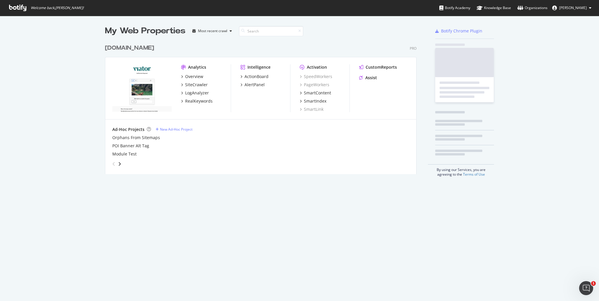
scroll to position [133, 312]
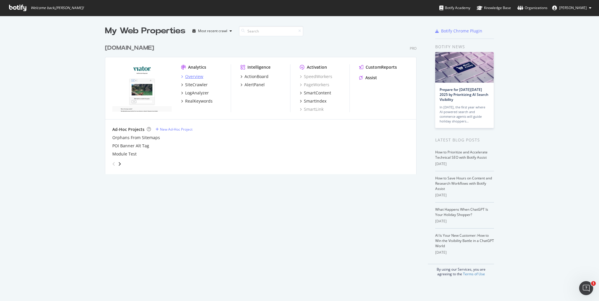
click at [195, 77] on div "Overview" at bounding box center [194, 77] width 18 height 6
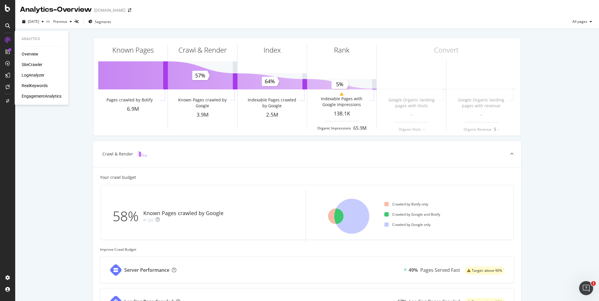
click at [29, 54] on div "Overview" at bounding box center [30, 54] width 17 height 6
click at [37, 68] on div "Overview SiteCrawler LogAnalyzer RealKeywords EngagementAnalytics" at bounding box center [42, 75] width 40 height 48
click at [37, 65] on div "SiteCrawler" at bounding box center [32, 65] width 21 height 6
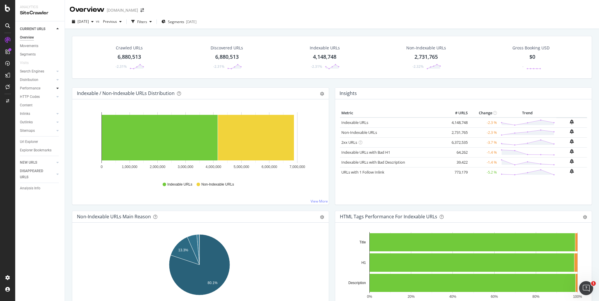
click at [59, 89] on div at bounding box center [58, 88] width 6 height 6
click at [32, 64] on div "ActionBoard" at bounding box center [33, 66] width 23 height 6
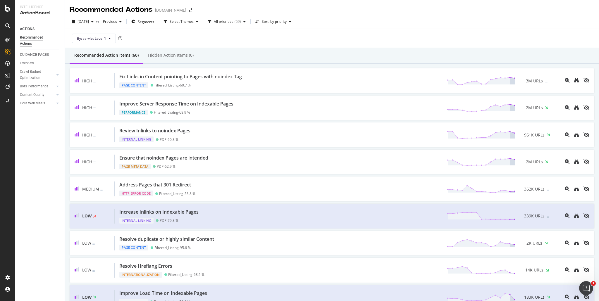
click at [349, 43] on div "By: servlet Level 1" at bounding box center [332, 38] width 525 height 19
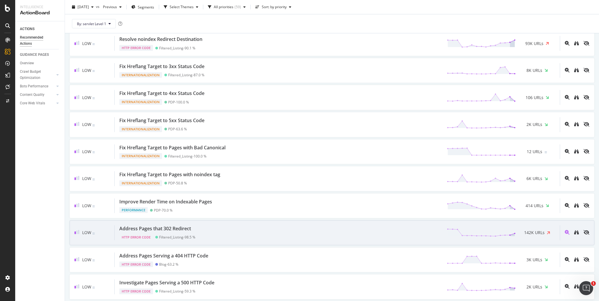
scroll to position [1408, 0]
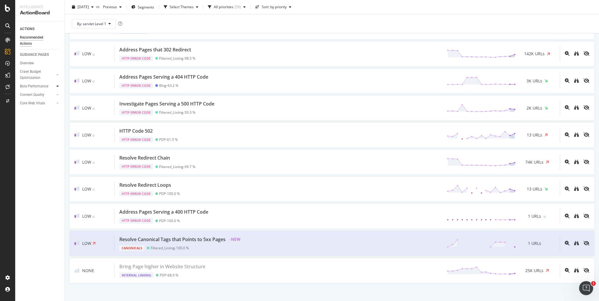
click at [55, 86] on div at bounding box center [58, 86] width 6 height 6
click at [57, 143] on div at bounding box center [58, 141] width 6 height 6
click at [58, 136] on icon at bounding box center [57, 137] width 2 height 4
click at [39, 105] on div "Core Web Vitals" at bounding box center [32, 103] width 25 height 6
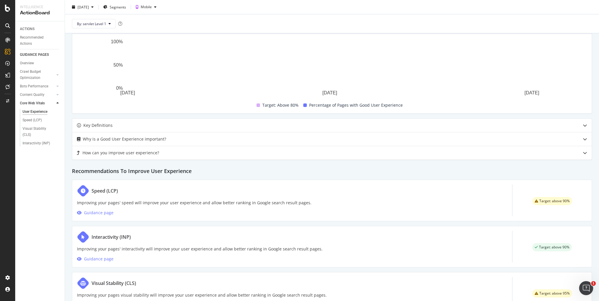
scroll to position [199, 0]
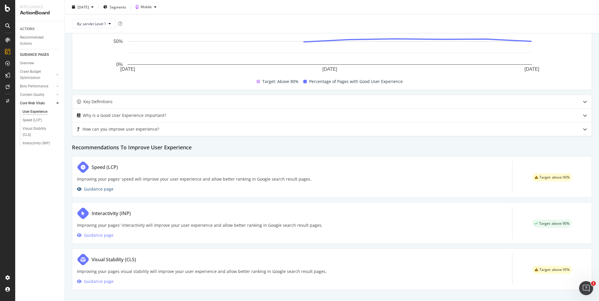
click at [104, 187] on div "Guidance page" at bounding box center [99, 189] width 30 height 7
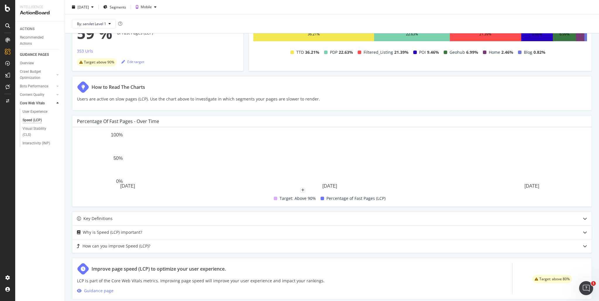
scroll to position [84, 0]
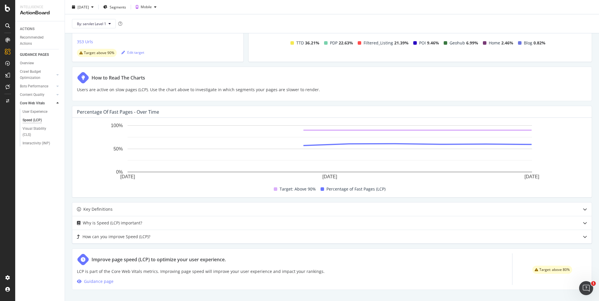
click at [148, 235] on div "How can you improve Speed (LCP)?" at bounding box center [117, 236] width 68 height 7
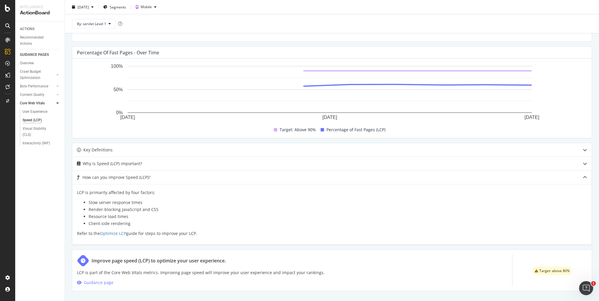
scroll to position [145, 0]
click at [159, 181] on div "How can you improve Speed (LCP)?" at bounding box center [332, 176] width 520 height 13
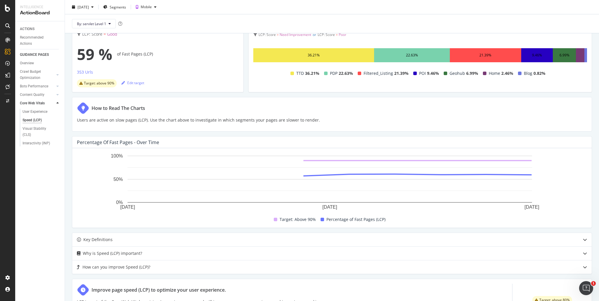
scroll to position [0, 0]
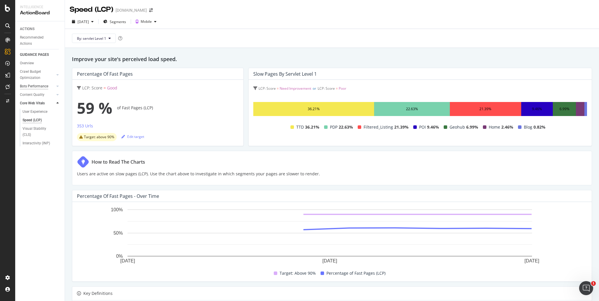
click at [42, 88] on div "Bots Performance" at bounding box center [34, 86] width 28 height 6
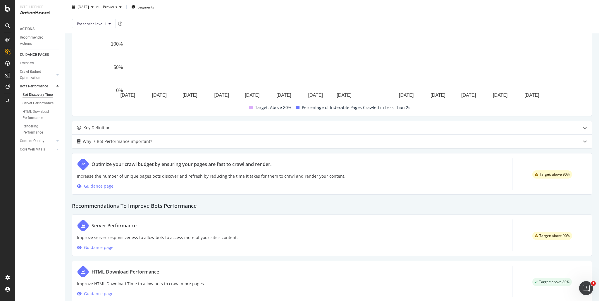
scroll to position [166, 0]
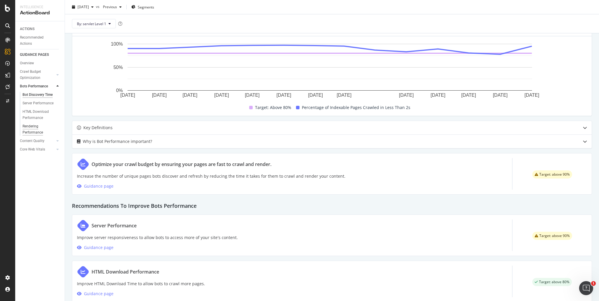
click at [36, 127] on div "Rendering Performance" at bounding box center [39, 129] width 33 height 12
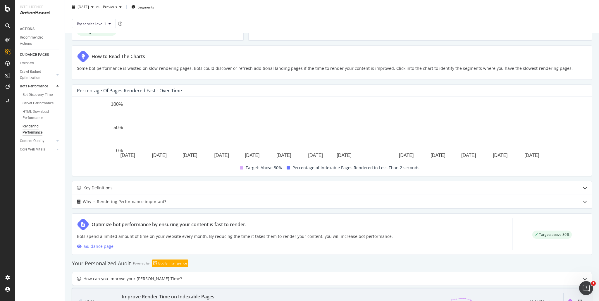
scroll to position [131, 0]
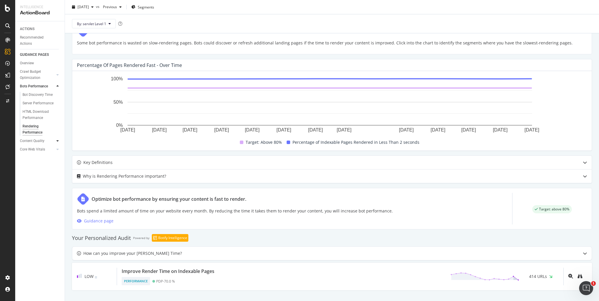
click at [59, 140] on icon at bounding box center [57, 141] width 2 height 4
click at [59, 96] on icon at bounding box center [57, 95] width 2 height 4
click at [59, 72] on div "Crawl Budget Optimization" at bounding box center [42, 75] width 45 height 15
click at [57, 76] on icon at bounding box center [57, 75] width 2 height 4
click at [46, 126] on div "Internal Linking - Discovery" at bounding box center [39, 127] width 33 height 12
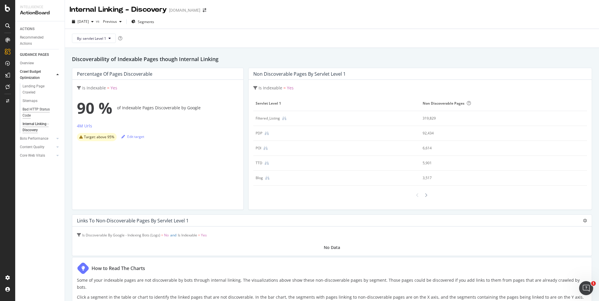
click at [31, 109] on div "Bad HTTP Status Code" at bounding box center [39, 112] width 33 height 12
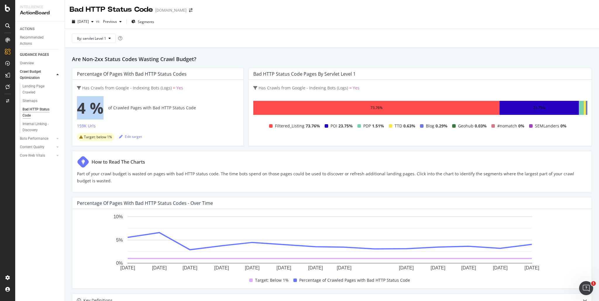
drag, startPoint x: 78, startPoint y: 106, endPoint x: 101, endPoint y: 107, distance: 23.1
click at [101, 107] on span "4 %" at bounding box center [90, 107] width 27 height 23
click at [107, 107] on div "4 % of Crawled Pages with Bad HTTP Status Code" at bounding box center [158, 107] width 162 height 23
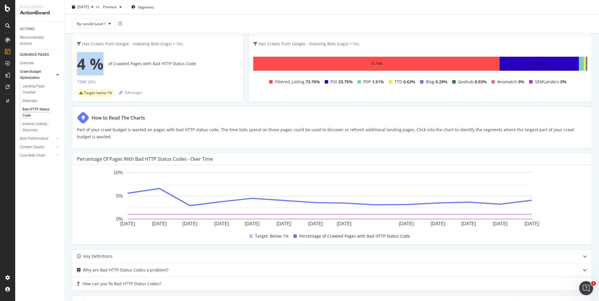
scroll to position [59, 0]
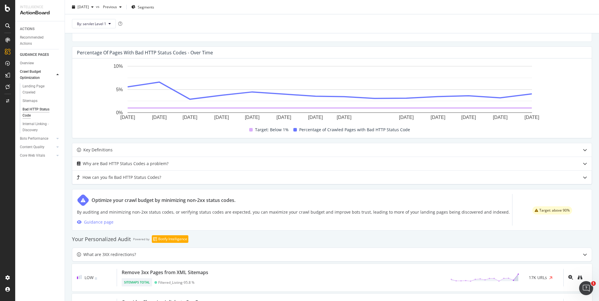
scroll to position [146, 0]
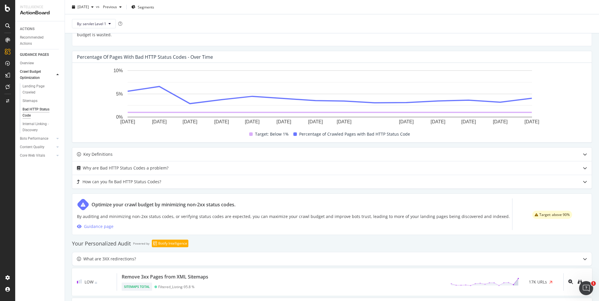
click at [30, 104] on div "Sitemaps" at bounding box center [30, 101] width 15 height 6
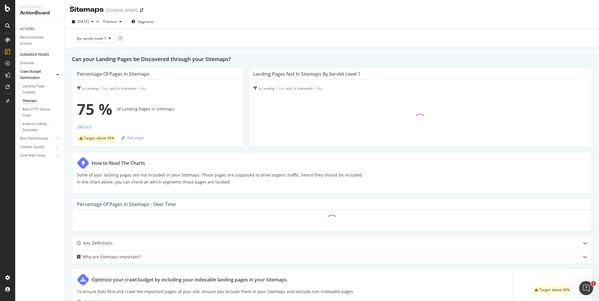
click at [57, 74] on icon at bounding box center [57, 75] width 2 height 4
click at [57, 75] on icon at bounding box center [57, 75] width 2 height 4
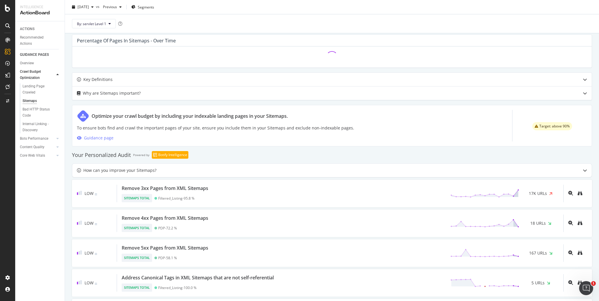
scroll to position [200, 0]
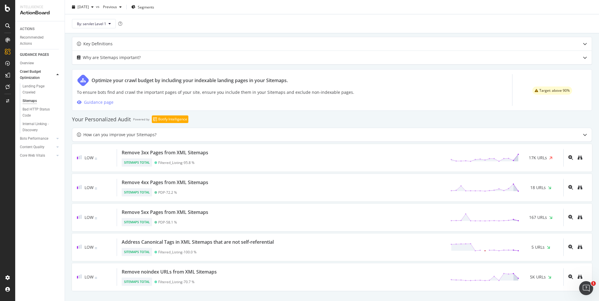
click at [58, 75] on icon at bounding box center [57, 75] width 2 height 4
click at [56, 103] on icon at bounding box center [57, 104] width 2 height 4
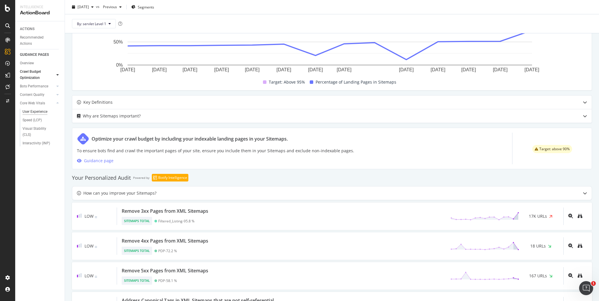
click at [35, 114] on div "User Experience" at bounding box center [35, 112] width 25 height 6
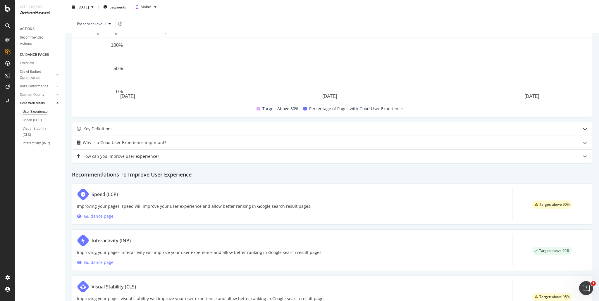
scroll to position [199, 0]
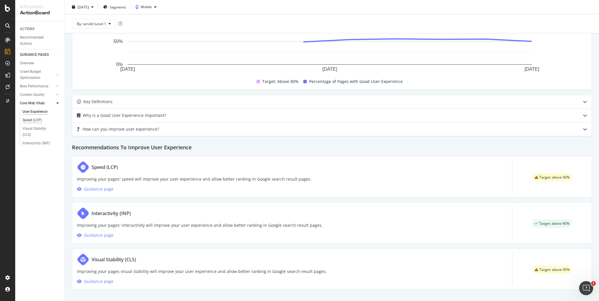
click at [35, 122] on div "Speed (LCP)" at bounding box center [32, 120] width 19 height 6
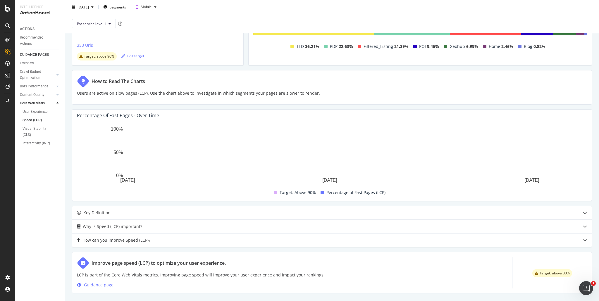
scroll to position [84, 0]
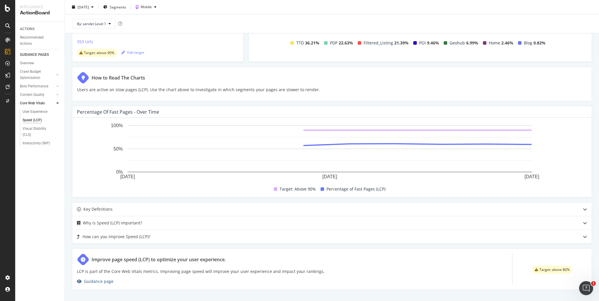
click at [98, 283] on div "Guidance page" at bounding box center [99, 281] width 30 height 7
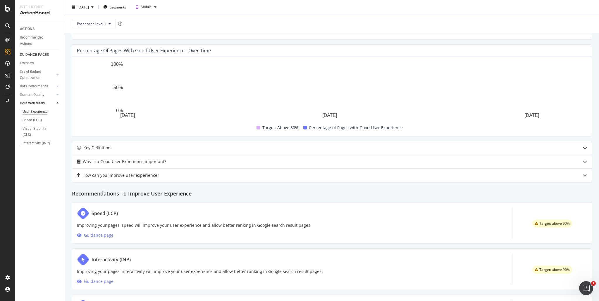
scroll to position [199, 0]
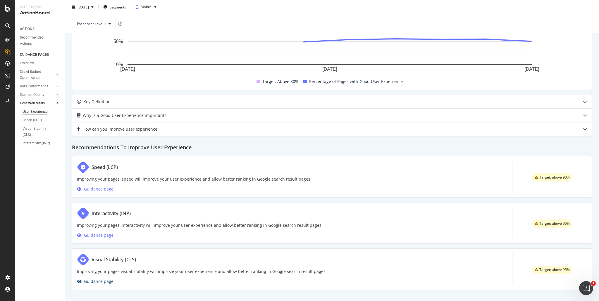
click at [98, 280] on div "Guidance page" at bounding box center [99, 281] width 30 height 7
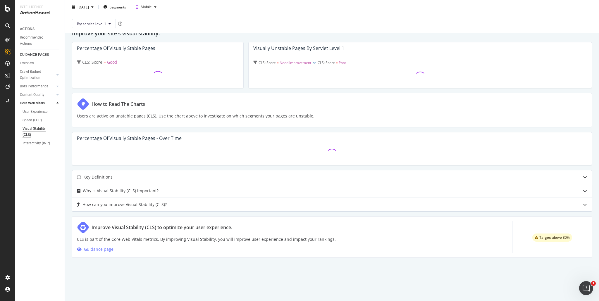
scroll to position [48, 0]
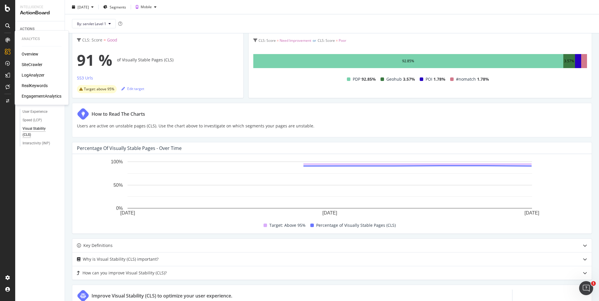
click at [34, 64] on div "SiteCrawler" at bounding box center [32, 65] width 21 height 6
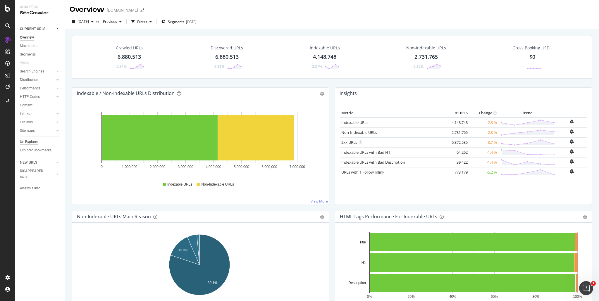
click at [36, 142] on div "Url Explorer" at bounding box center [29, 142] width 18 height 6
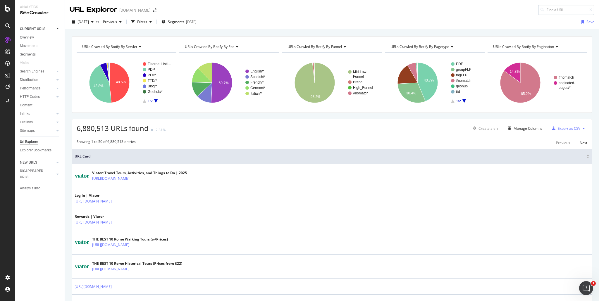
click at [576, 10] on input at bounding box center [566, 10] width 56 height 10
type input "javascript"
click at [59, 89] on div at bounding box center [58, 88] width 6 height 6
click at [33, 91] on div "Performance" at bounding box center [30, 88] width 20 height 6
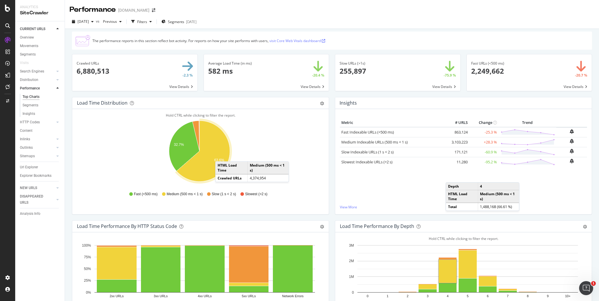
click at [221, 156] on icon "A chart." at bounding box center [203, 151] width 53 height 61
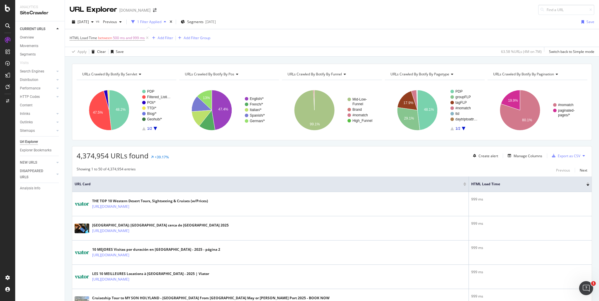
click at [157, 126] on rect "A chart." at bounding box center [156, 110] width 28 height 41
click at [154, 127] on icon "A chart." at bounding box center [156, 129] width 4 height 4
click at [145, 127] on rect "A chart." at bounding box center [156, 110] width 28 height 41
click at [119, 113] on icon "A chart." at bounding box center [119, 110] width 20 height 40
click at [523, 159] on div "Manage Columns" at bounding box center [524, 156] width 37 height 6
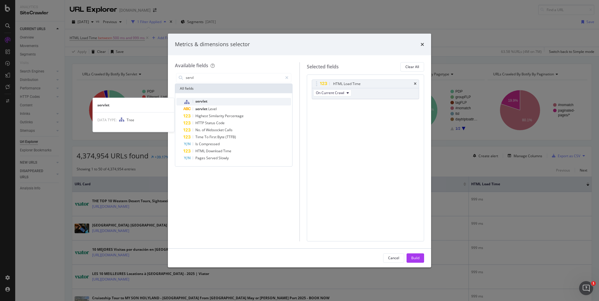
type input "servl"
click at [204, 103] on span "servlet" at bounding box center [201, 101] width 12 height 5
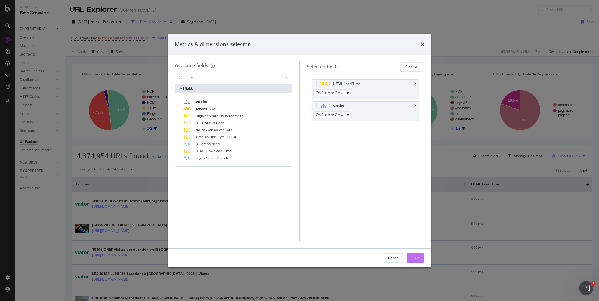
click at [418, 259] on div "Build" at bounding box center [415, 258] width 8 height 5
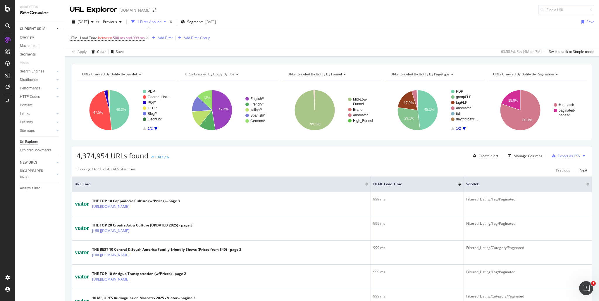
click at [458, 183] on div at bounding box center [459, 185] width 3 height 4
click at [458, 185] on div at bounding box center [459, 185] width 3 height 1
click at [458, 183] on div at bounding box center [459, 185] width 3 height 4
click at [458, 183] on div at bounding box center [459, 183] width 3 height 1
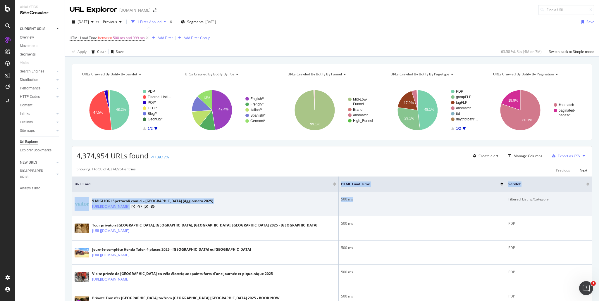
drag, startPoint x: 188, startPoint y: 188, endPoint x: 470, endPoint y: 201, distance: 282.0
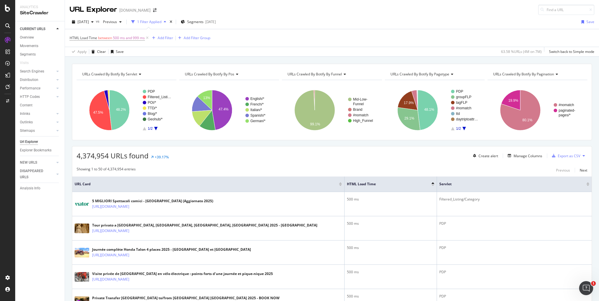
drag, startPoint x: 511, startPoint y: 185, endPoint x: 374, endPoint y: 190, distance: 137.0
click at [374, 190] on th "HTML Load Time" at bounding box center [391, 185] width 92 height 16
click at [378, 186] on tr "URL Card HTML Load Time servlet" at bounding box center [332, 185] width 520 height 16
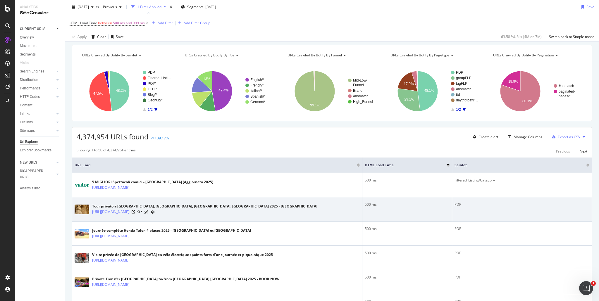
scroll to position [29, 0]
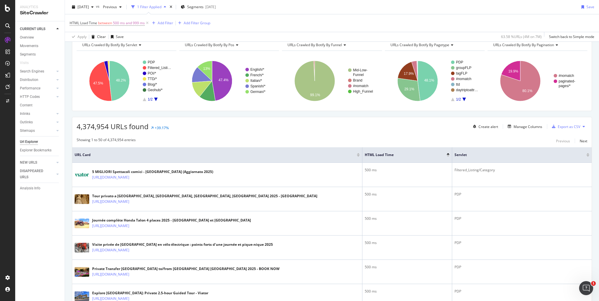
click at [448, 154] on div at bounding box center [448, 153] width 3 height 1
click at [448, 155] on div at bounding box center [448, 155] width 3 height 1
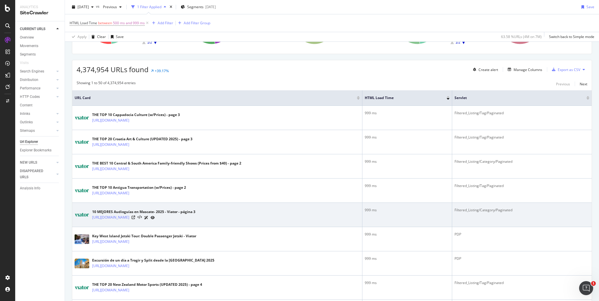
scroll to position [88, 0]
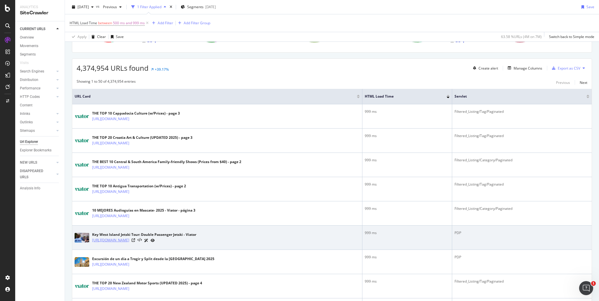
drag, startPoint x: 264, startPoint y: 239, endPoint x: 254, endPoint y: 240, distance: 10.9
click at [129, 240] on link "https://www.viator.com/en-GB/tours/Key-West/Key-West-Island-Jetski-Tour-Double-…" at bounding box center [110, 241] width 37 height 6
click at [135, 241] on icon at bounding box center [134, 241] width 4 height 4
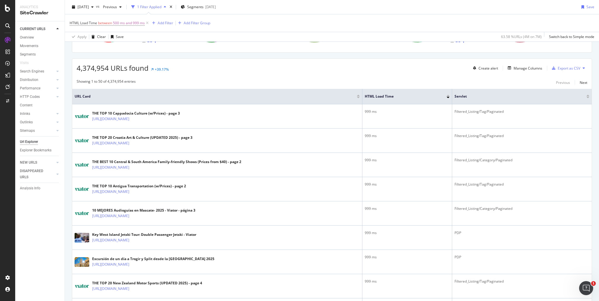
click at [448, 97] on div at bounding box center [448, 97] width 3 height 1
click at [448, 95] on div at bounding box center [448, 95] width 3 height 1
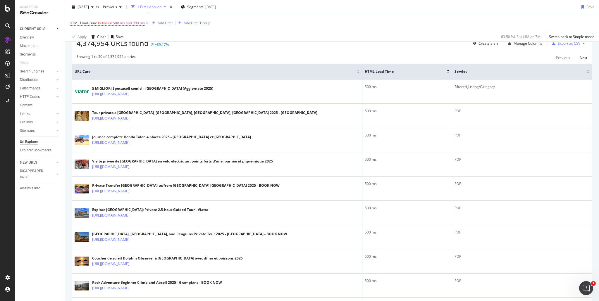
scroll to position [8, 0]
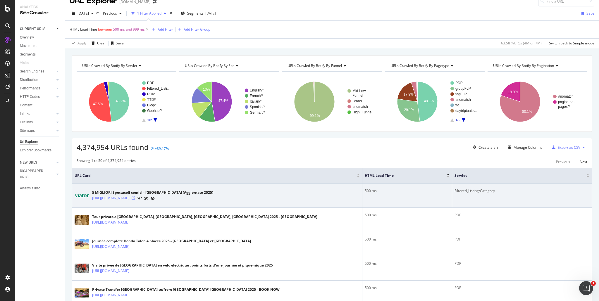
click at [135, 197] on icon at bounding box center [134, 199] width 4 height 4
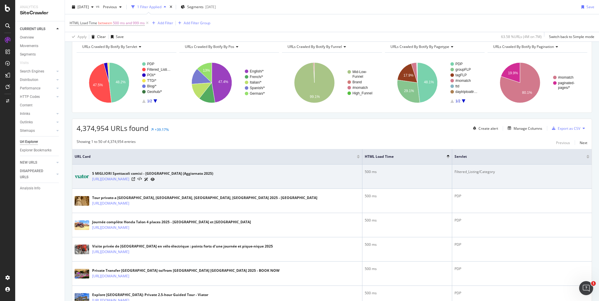
scroll to position [67, 0]
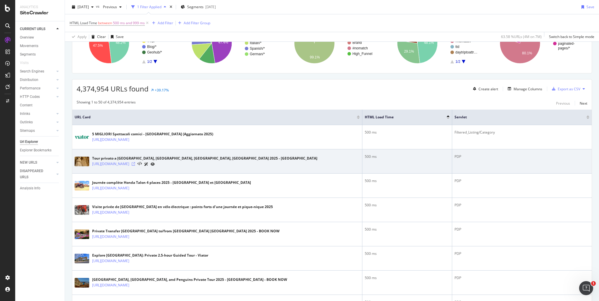
click at [135, 163] on icon at bounding box center [134, 164] width 4 height 4
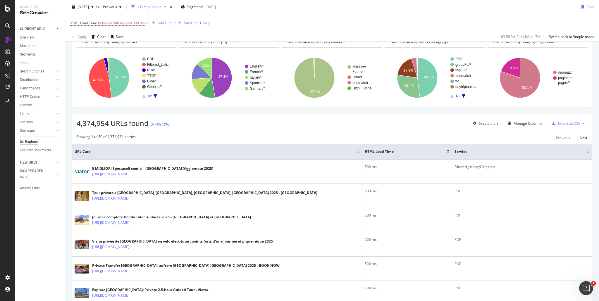
scroll to position [0, 0]
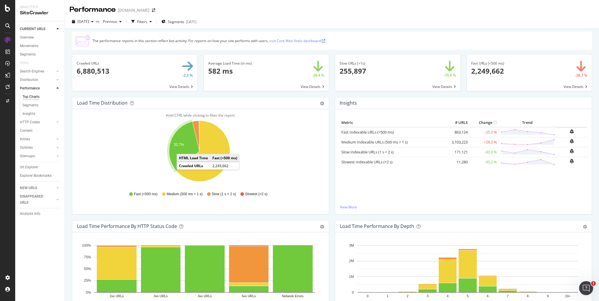
click at [174, 146] on text "32.7%" at bounding box center [179, 145] width 10 height 4
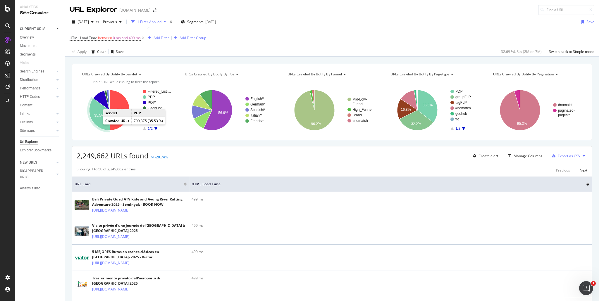
click at [96, 115] on text "35.5%" at bounding box center [99, 116] width 10 height 4
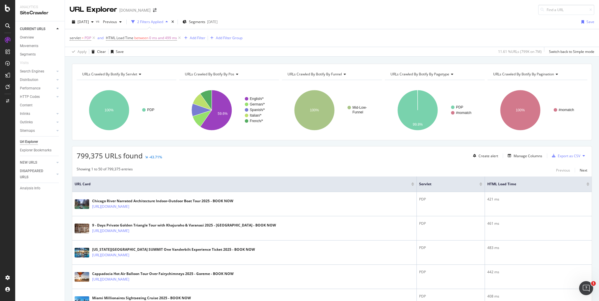
click at [587, 185] on div at bounding box center [588, 185] width 3 height 1
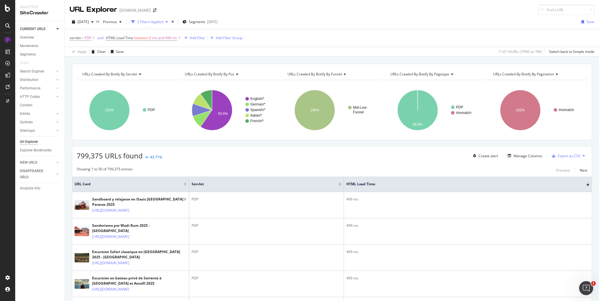
click at [587, 183] on div at bounding box center [588, 183] width 3 height 1
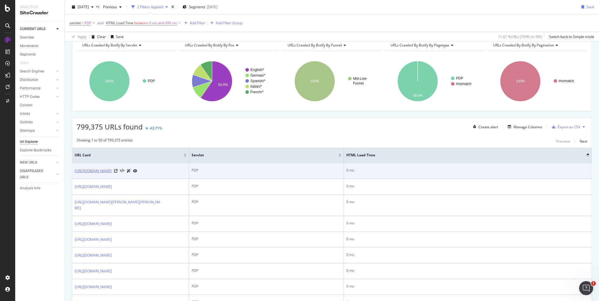
scroll to position [29, 0]
click at [118, 172] on icon at bounding box center [116, 171] width 4 height 4
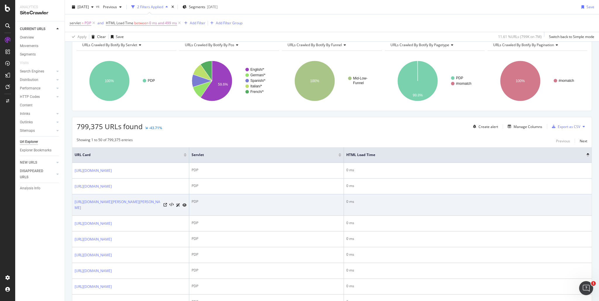
scroll to position [59, 0]
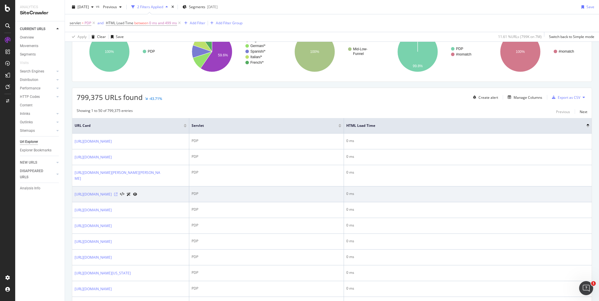
click at [118, 196] on icon at bounding box center [116, 195] width 4 height 4
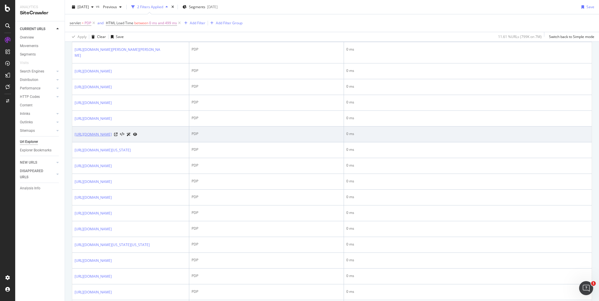
scroll to position [205, 0]
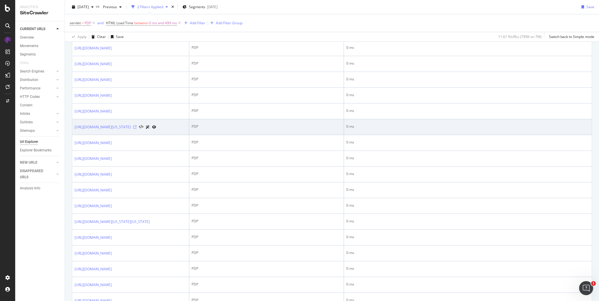
click at [137, 129] on icon at bounding box center [135, 128] width 4 height 4
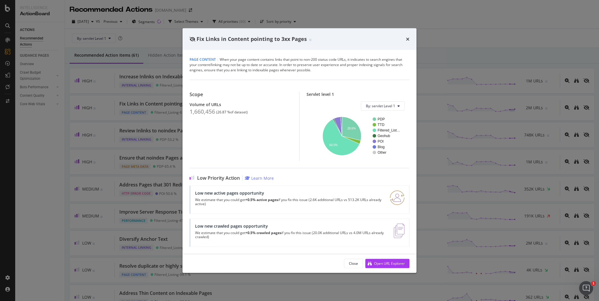
click at [410, 39] on div "Fix Links in Content pointing to 3xx Pages" at bounding box center [300, 39] width 234 height 22
click at [409, 41] on icon "times" at bounding box center [408, 39] width 4 height 5
